Goal: Use online tool/utility: Utilize a website feature to perform a specific function

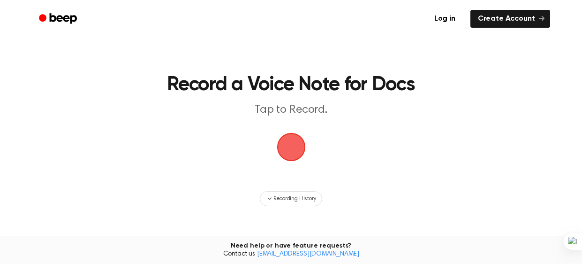
click at [292, 144] on span "button" at bounding box center [291, 147] width 26 height 26
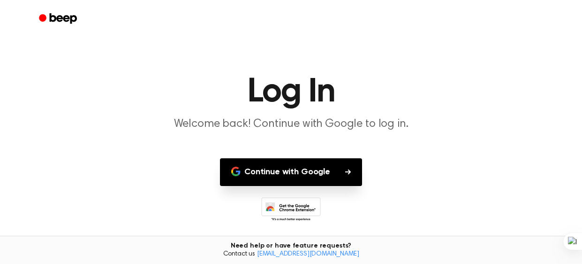
click at [311, 173] on button "Continue with Google" at bounding box center [291, 172] width 142 height 28
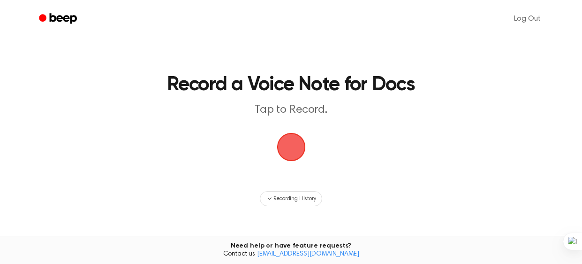
click at [294, 141] on span "button" at bounding box center [292, 147] width 38 height 38
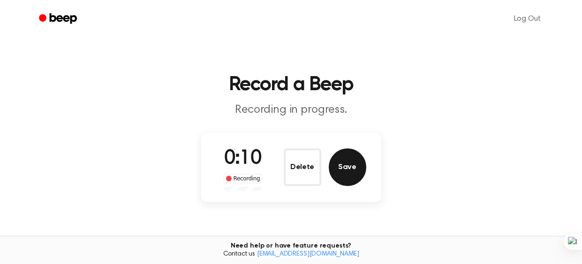
click at [356, 172] on button "Save" at bounding box center [348, 167] width 38 height 38
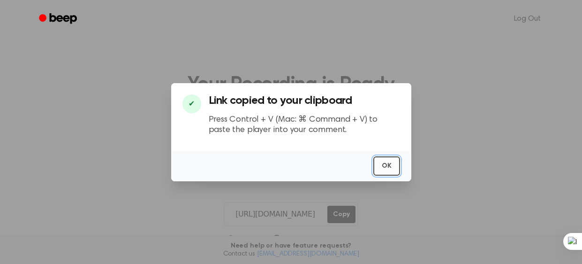
click at [389, 167] on button "OK" at bounding box center [386, 165] width 27 height 19
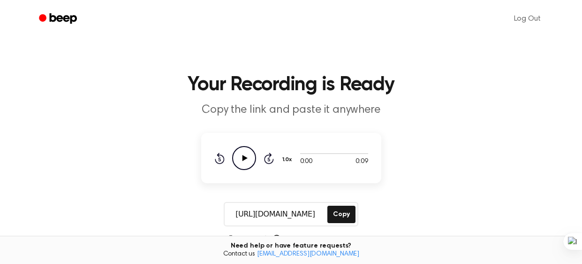
click at [244, 159] on icon "Play Audio" at bounding box center [244, 158] width 24 height 24
click at [244, 159] on icon at bounding box center [244, 158] width 4 height 6
click at [244, 159] on icon "Play Audio" at bounding box center [244, 158] width 24 height 24
